Goal: Check status: Check status

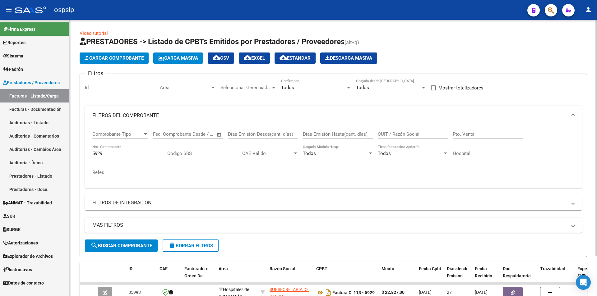
click at [132, 150] on div "5929 Nro. Comprobante" at bounding box center [127, 151] width 70 height 13
type input "596"
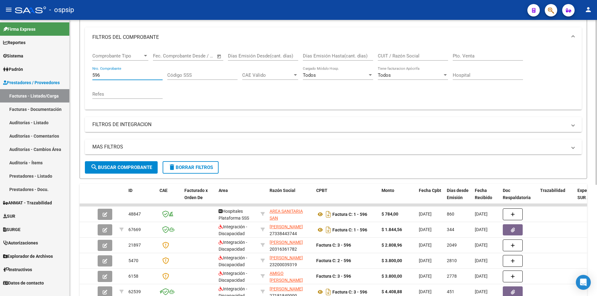
scroll to position [48, 0]
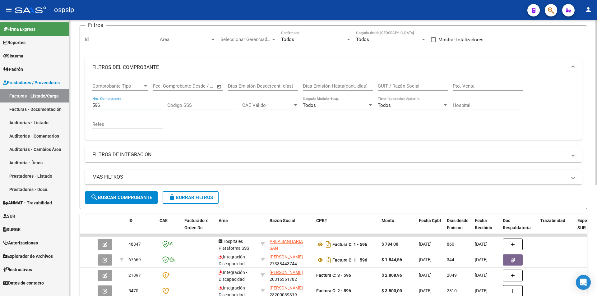
type input "596"
click at [303, 37] on div "Todos" at bounding box center [313, 40] width 65 height 6
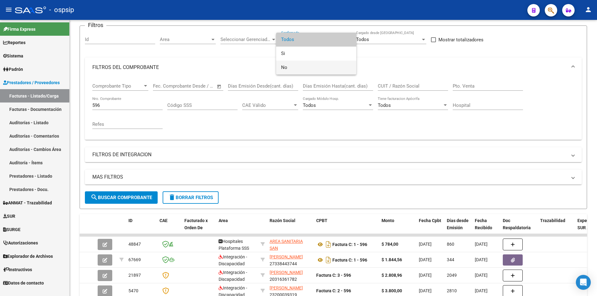
click at [299, 62] on span "No" at bounding box center [316, 68] width 70 height 14
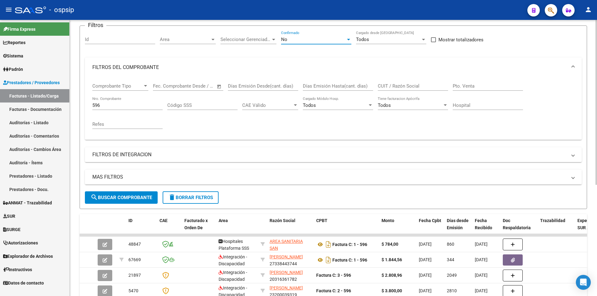
click at [148, 101] on div "596 Nro. Comprobante" at bounding box center [127, 103] width 70 height 13
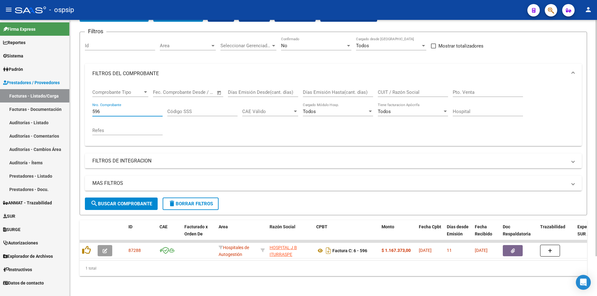
scroll to position [47, 0]
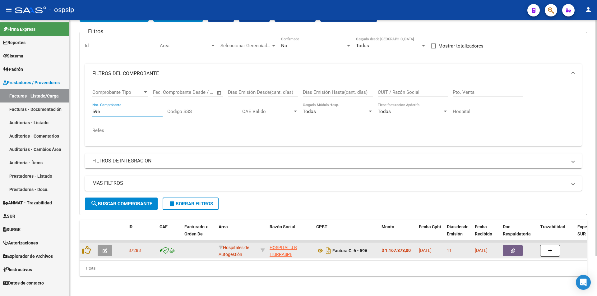
click at [502, 247] on datatable-body-cell at bounding box center [518, 250] width 37 height 15
click at [508, 249] on button "button" at bounding box center [513, 250] width 20 height 11
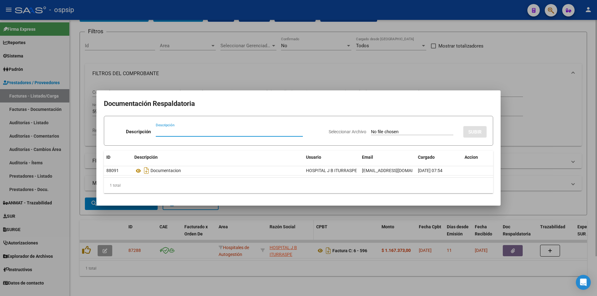
click at [269, 223] on div at bounding box center [298, 148] width 597 height 296
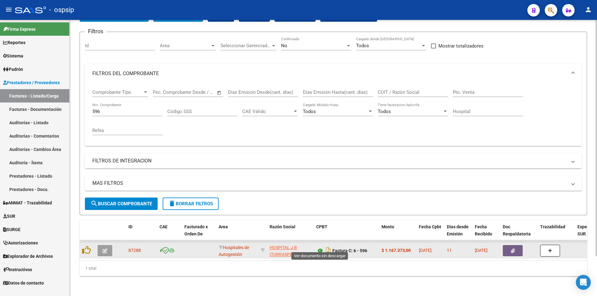
click at [318, 248] on icon at bounding box center [320, 250] width 8 height 7
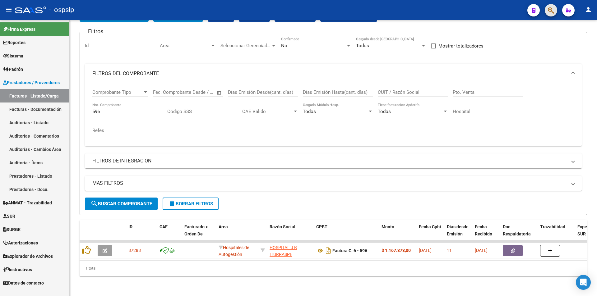
click at [556, 12] on button "button" at bounding box center [551, 10] width 12 height 12
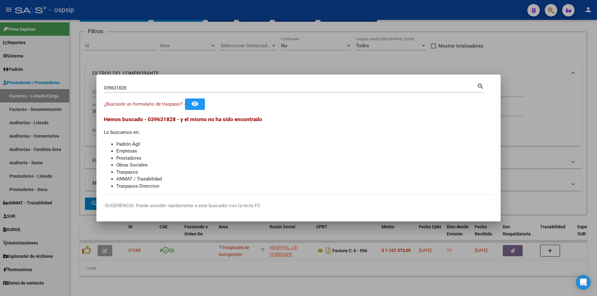
drag, startPoint x: 97, startPoint y: 84, endPoint x: 106, endPoint y: 86, distance: 9.7
click at [104, 83] on mat-dialog-content "039631828 Buscar (apellido, dni, cuil, nro traspaso, cuit, obra social) search …" at bounding box center [298, 138] width 404 height 113
click at [107, 86] on input "039631828" at bounding box center [290, 88] width 373 height 6
type input "39631828"
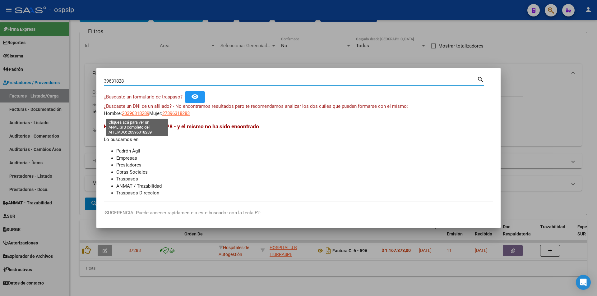
click at [141, 111] on span "20396318289" at bounding box center [135, 114] width 27 height 6
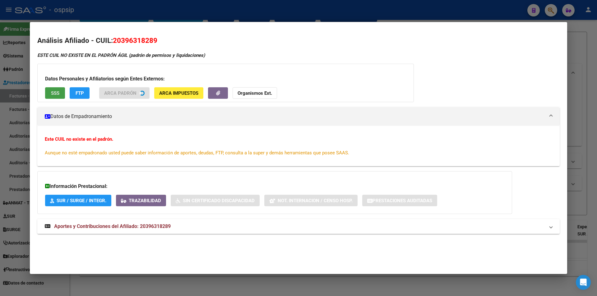
click at [56, 92] on span "SSS" at bounding box center [55, 93] width 8 height 6
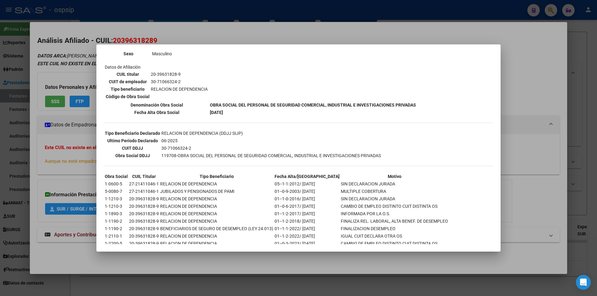
scroll to position [93, 0]
click at [57, 72] on div at bounding box center [298, 148] width 597 height 296
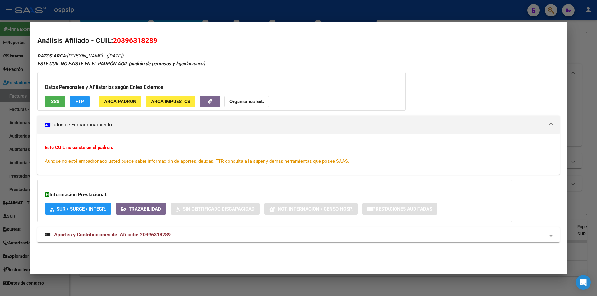
click at [0, 81] on div at bounding box center [298, 148] width 597 height 296
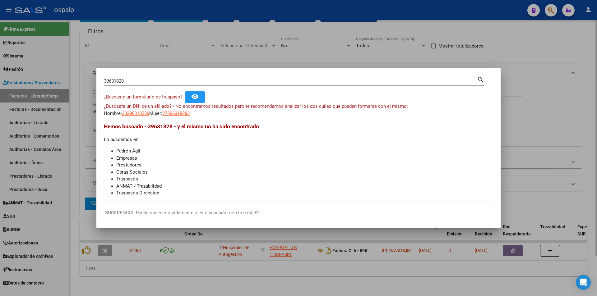
drag, startPoint x: 273, startPoint y: 21, endPoint x: 283, endPoint y: 21, distance: 9.6
click at [274, 21] on div at bounding box center [298, 148] width 597 height 296
